Goal: Task Accomplishment & Management: Manage account settings

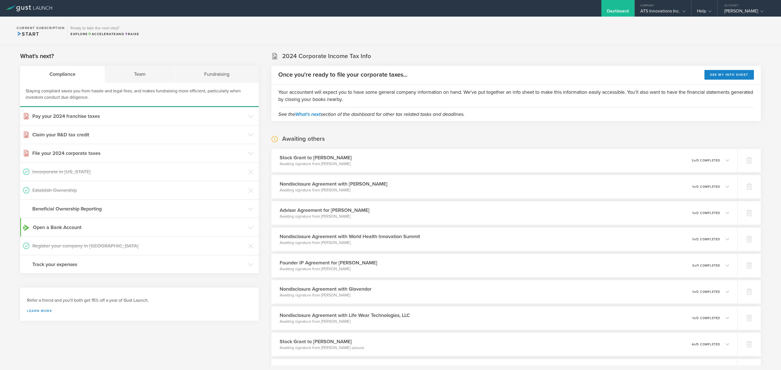
scroll to position [14, 0]
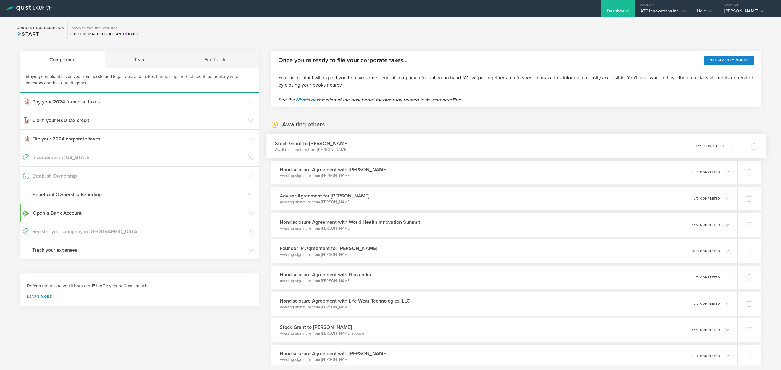
click at [715, 148] on div "0 undeliverable 2 of 3 completed" at bounding box center [714, 145] width 38 height 9
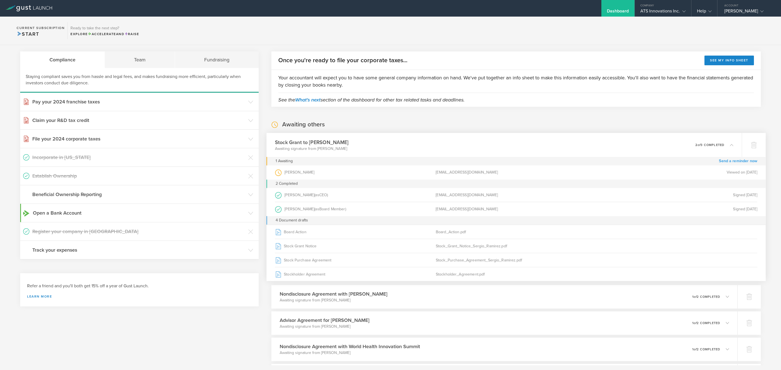
click at [753, 162] on link "Send a reminder now" at bounding box center [738, 161] width 38 height 9
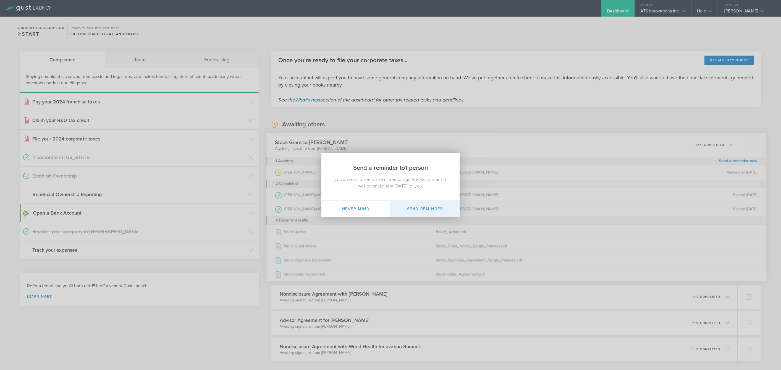
click at [431, 207] on button "Send Reminder" at bounding box center [424, 209] width 69 height 17
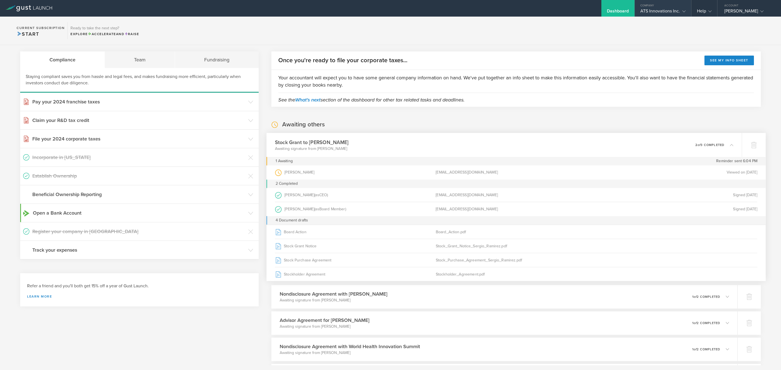
click at [666, 14] on div "ATS Innovations Inc." at bounding box center [662, 12] width 45 height 8
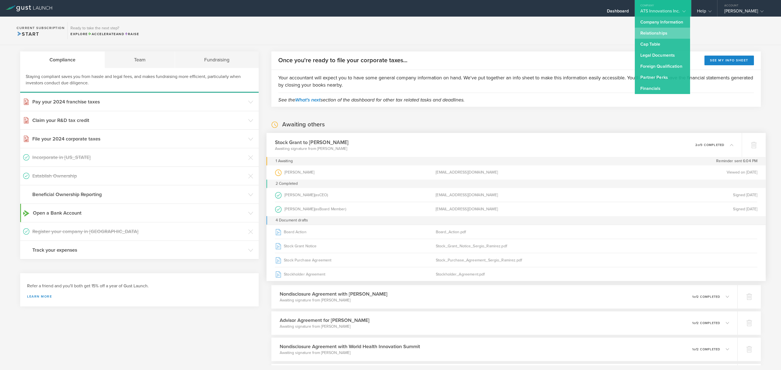
click at [665, 37] on link "Relationships" at bounding box center [662, 33] width 55 height 11
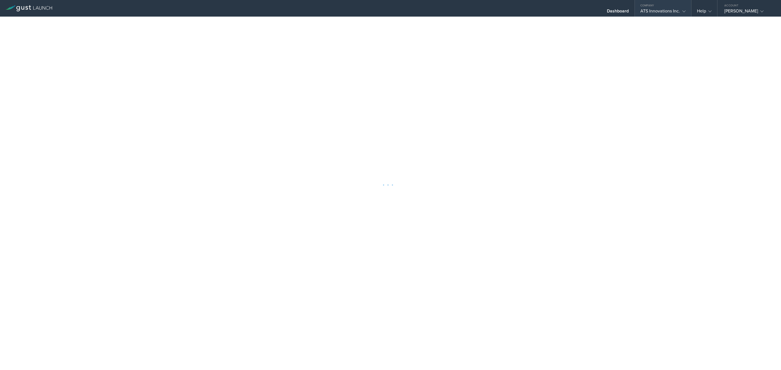
click at [675, 7] on div "Company" at bounding box center [663, 4] width 56 height 8
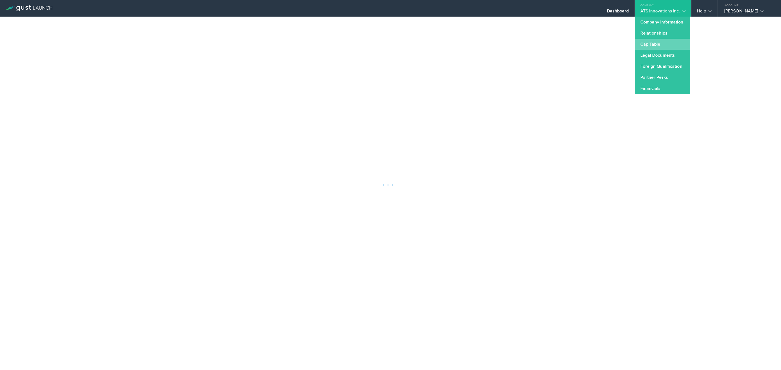
click at [664, 43] on link "Cap Table" at bounding box center [662, 44] width 55 height 11
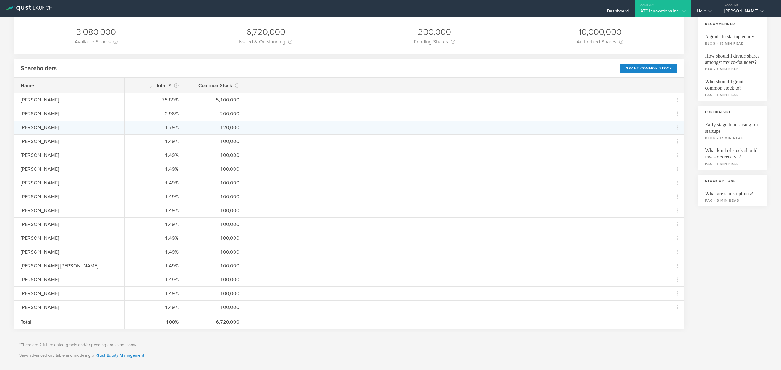
scroll to position [44, 0]
